Goal: Navigation & Orientation: Find specific page/section

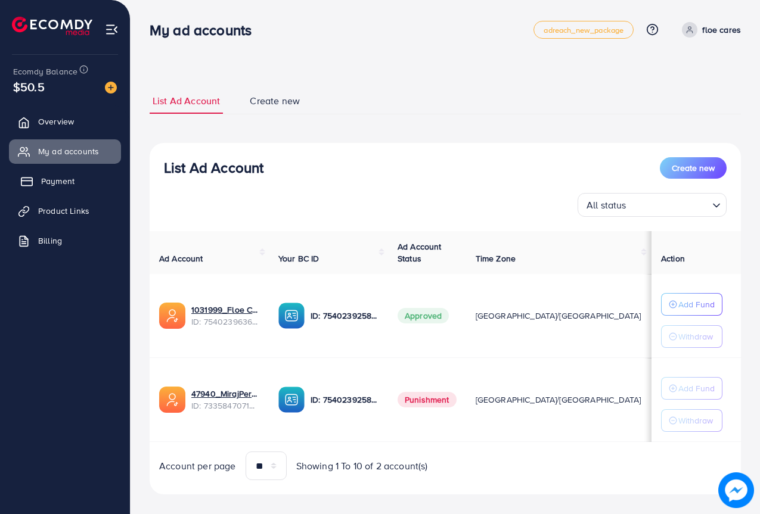
click at [58, 176] on span "Payment" at bounding box center [57, 181] width 33 height 12
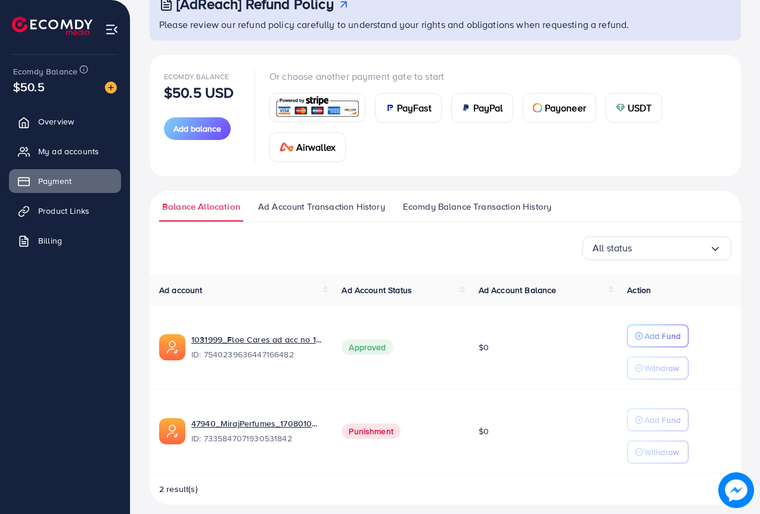
scroll to position [97, 0]
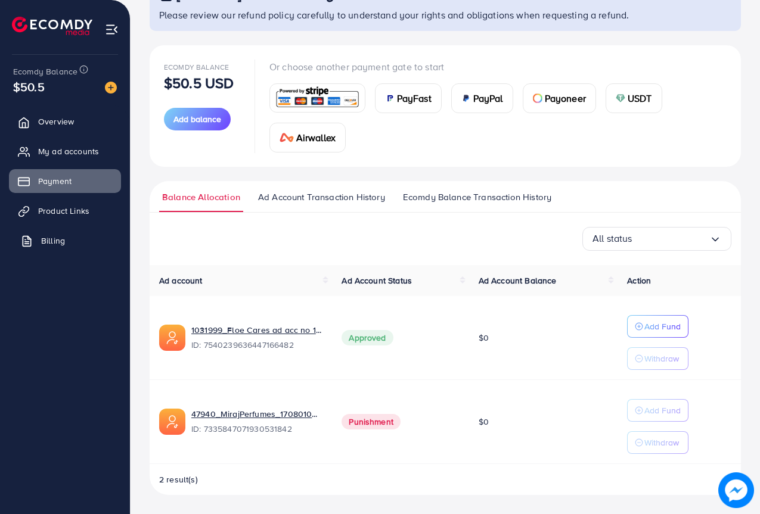
click at [54, 240] on span "Billing" at bounding box center [53, 241] width 24 height 12
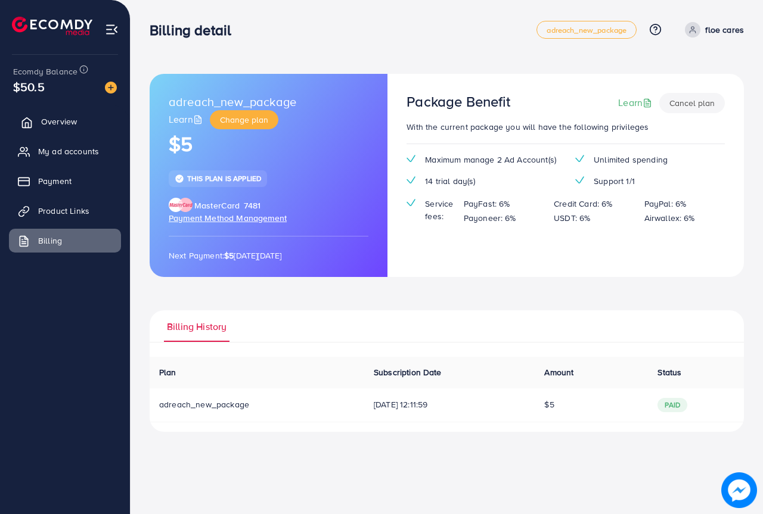
click at [58, 118] on span "Overview" at bounding box center [59, 122] width 36 height 12
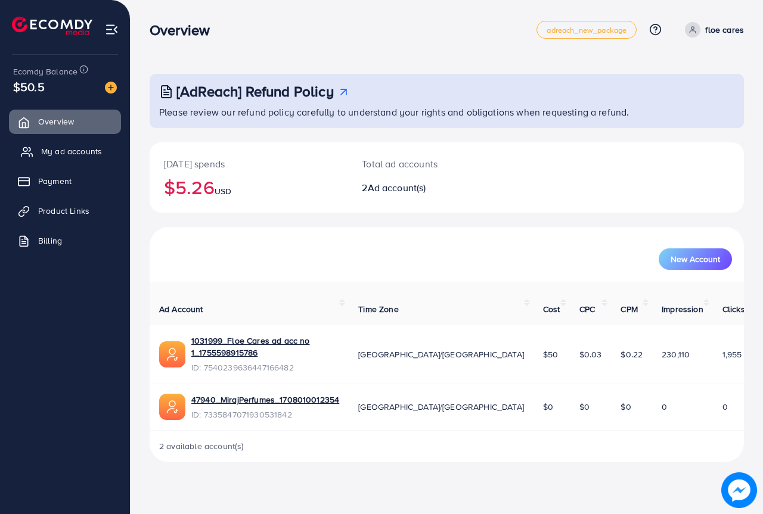
click at [65, 153] on span "My ad accounts" at bounding box center [71, 151] width 61 height 12
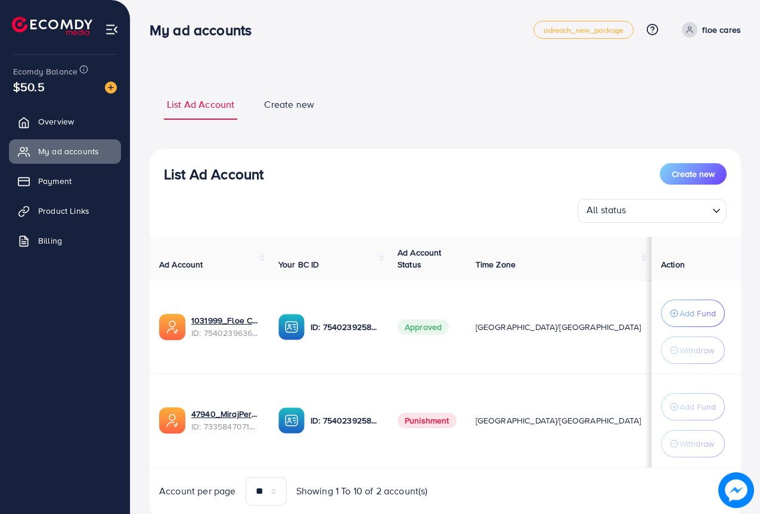
click at [682, 213] on input "Search for option" at bounding box center [668, 211] width 77 height 18
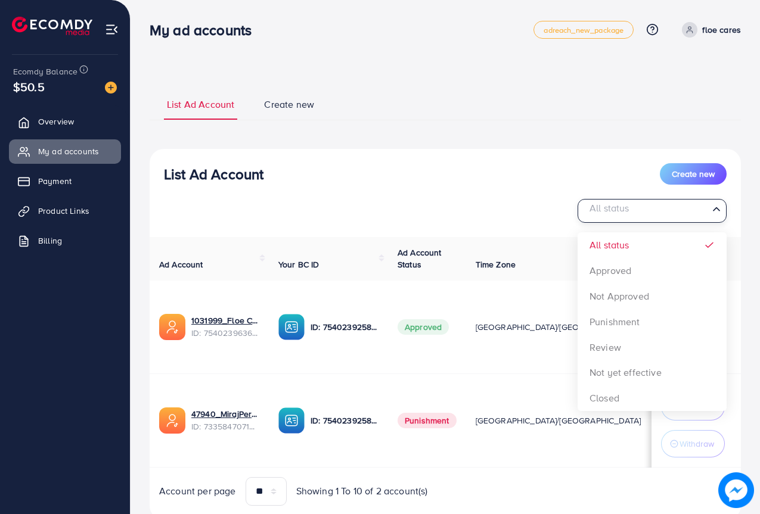
click at [682, 213] on input "Search for option" at bounding box center [645, 211] width 125 height 18
click at [452, 161] on div "List Ad Account Create new All status Loading... All status Approved Not Approv…" at bounding box center [445, 334] width 591 height 371
